Goal: Task Accomplishment & Management: Use online tool/utility

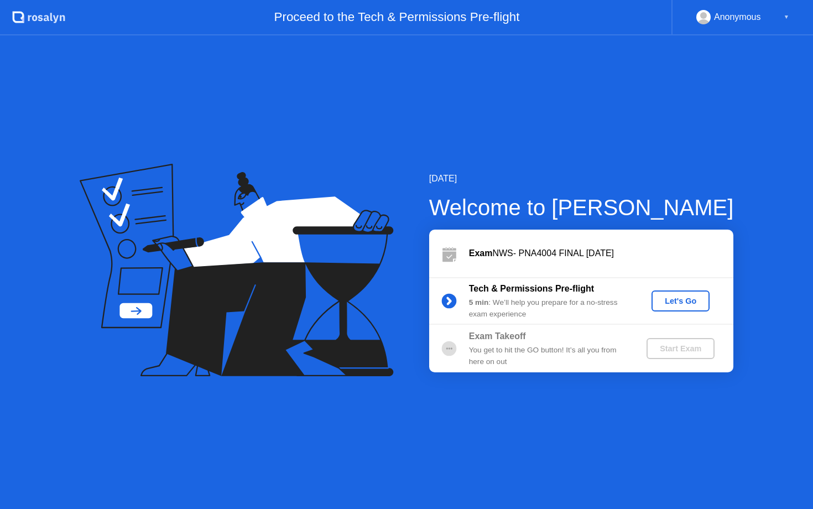
click at [664, 302] on div "Let's Go" at bounding box center [680, 300] width 49 height 9
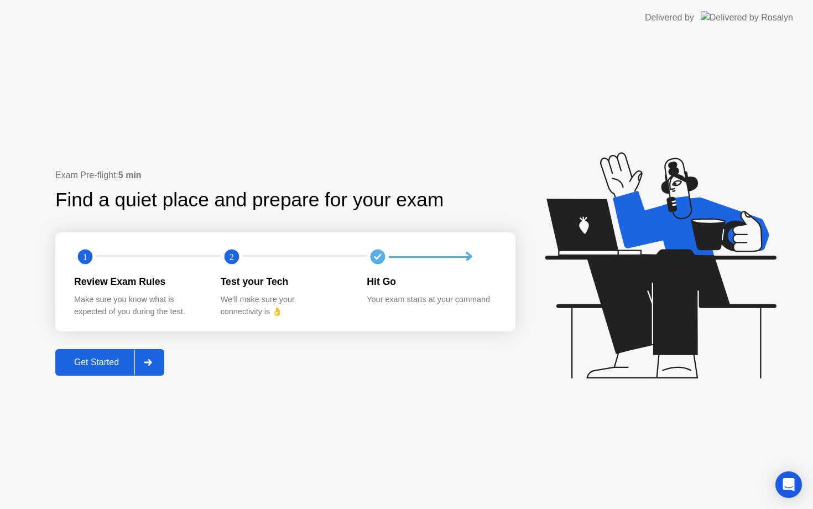
click at [115, 358] on div "Get Started" at bounding box center [97, 362] width 76 height 10
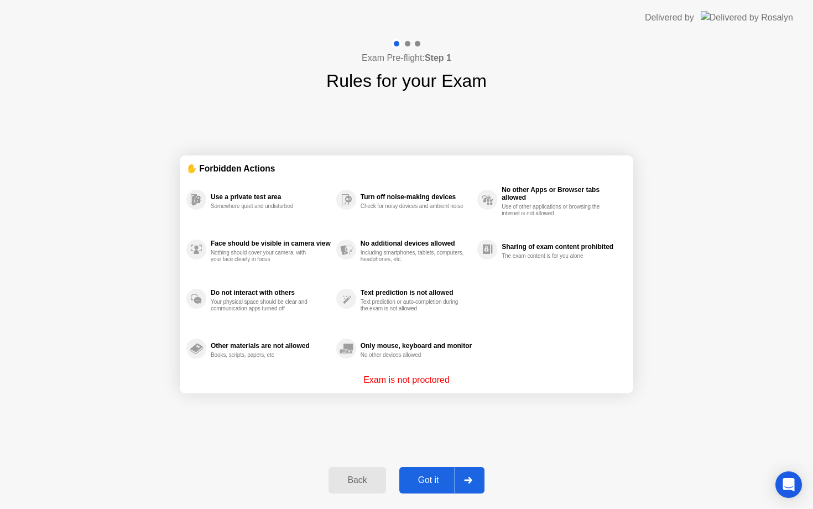
click at [433, 475] on div "Got it" at bounding box center [428, 480] width 52 height 10
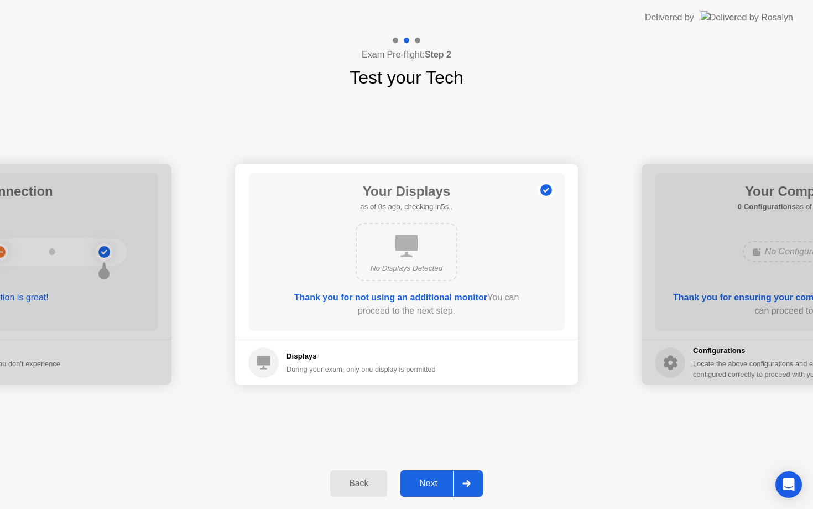
click at [433, 475] on button "Next" at bounding box center [441, 483] width 82 height 27
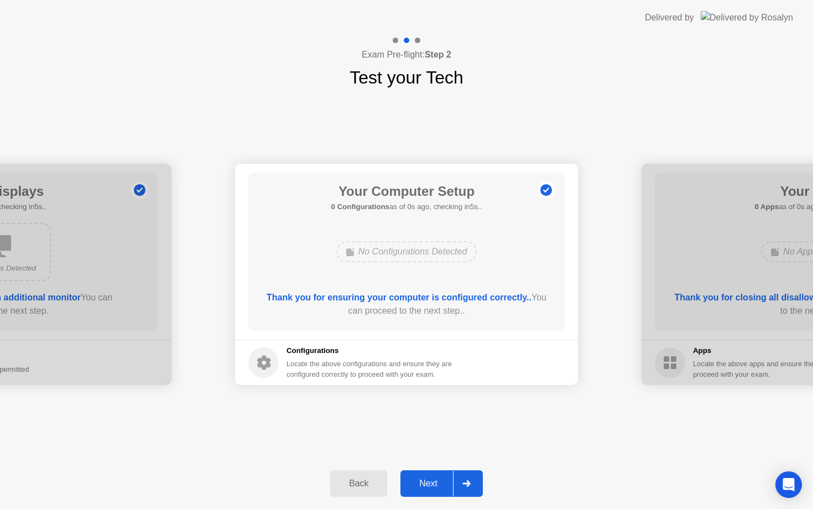
click at [433, 475] on button "Next" at bounding box center [441, 483] width 82 height 27
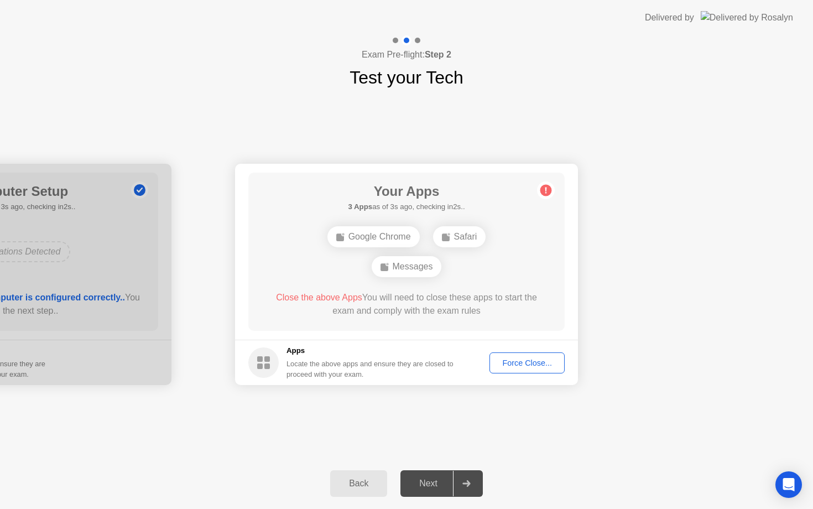
click at [428, 485] on div "Next" at bounding box center [428, 483] width 49 height 10
click at [519, 364] on div "Force Close..." at bounding box center [526, 362] width 67 height 9
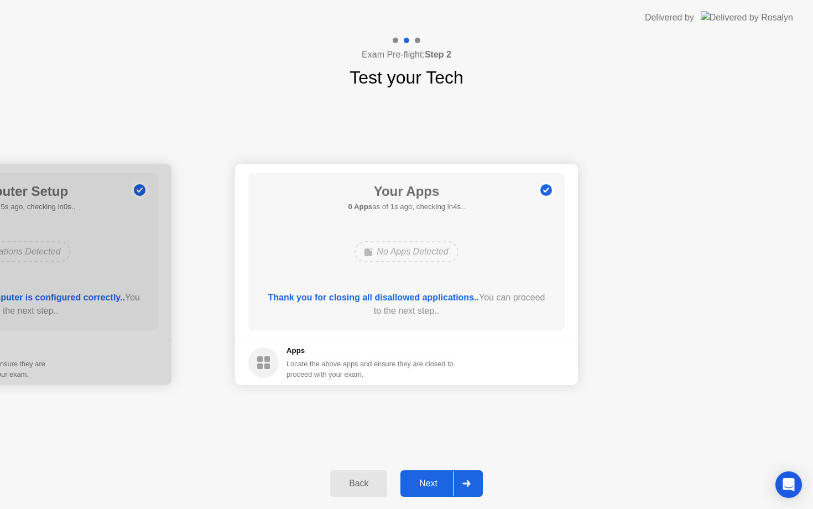
click at [436, 482] on div "Next" at bounding box center [428, 483] width 49 height 10
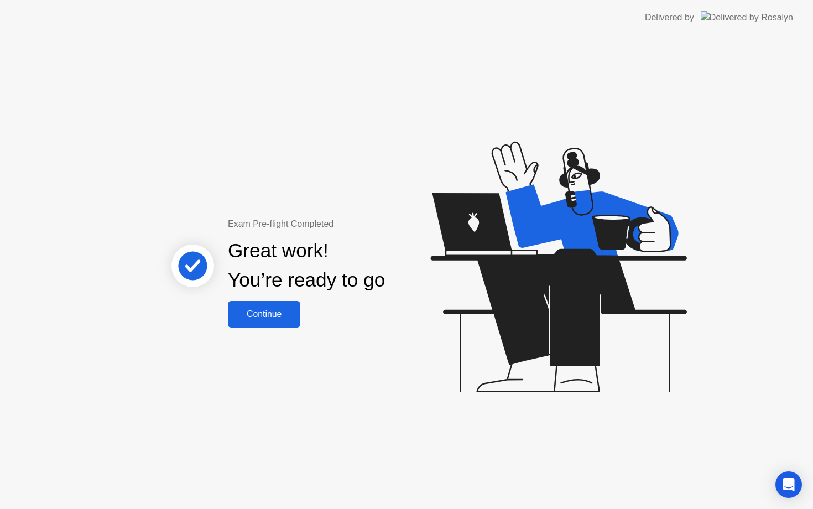
click at [254, 317] on div "Continue" at bounding box center [264, 314] width 66 height 10
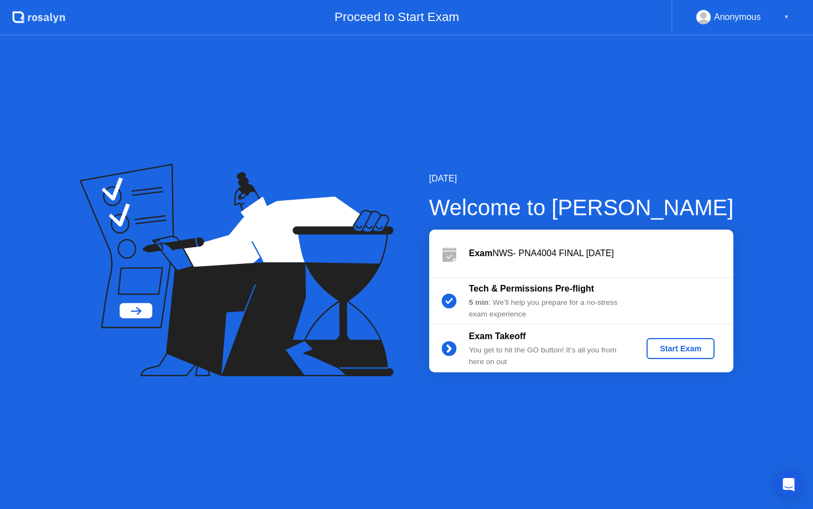
click at [666, 347] on div "Start Exam" at bounding box center [680, 348] width 59 height 9
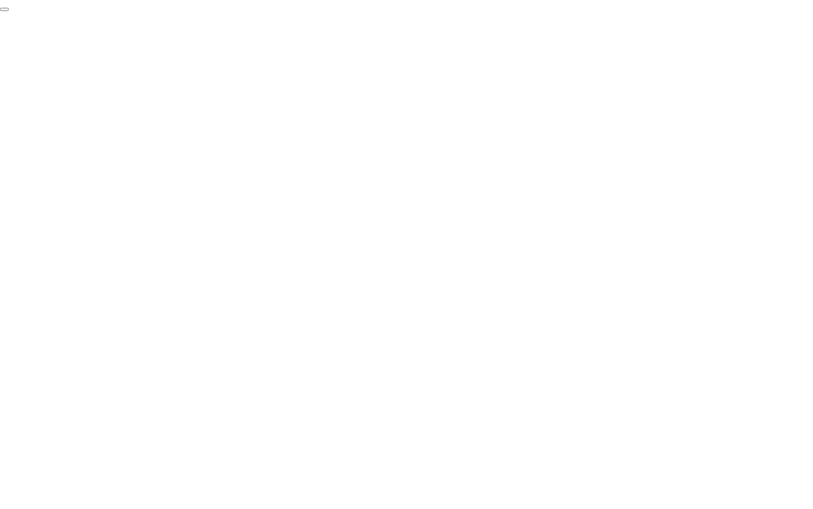
click div "End Proctoring Session"
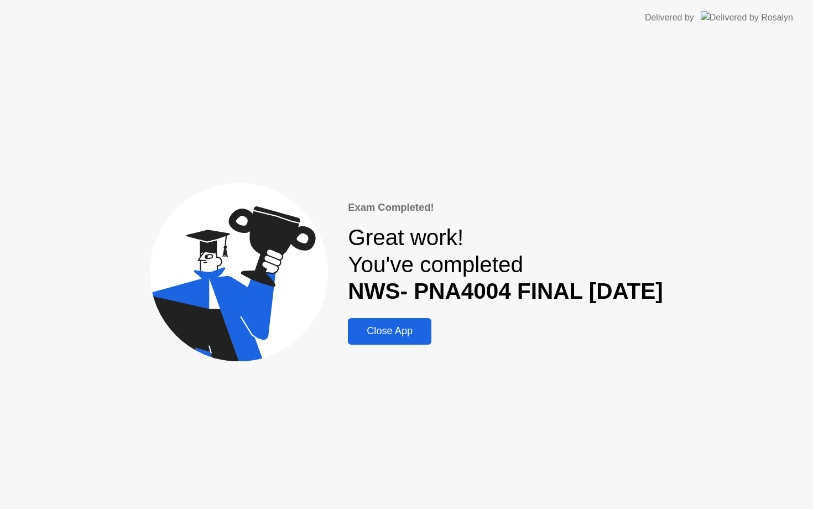
click at [406, 325] on div "Close App" at bounding box center [389, 331] width 77 height 12
